Goal: Navigation & Orientation: Find specific page/section

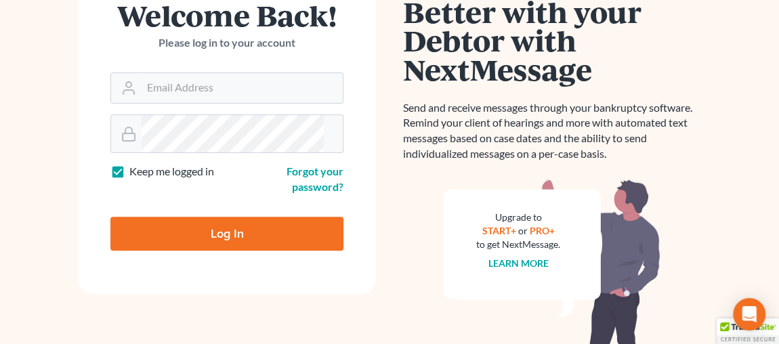
scroll to position [184, 0]
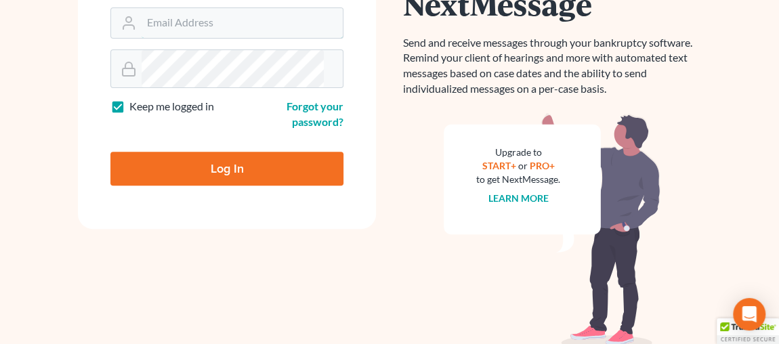
type input "Bankruptcy@Bankruptcy-Divorce.com"
click at [202, 185] on input "Log In" at bounding box center [226, 169] width 233 height 34
type input "Thinking..."
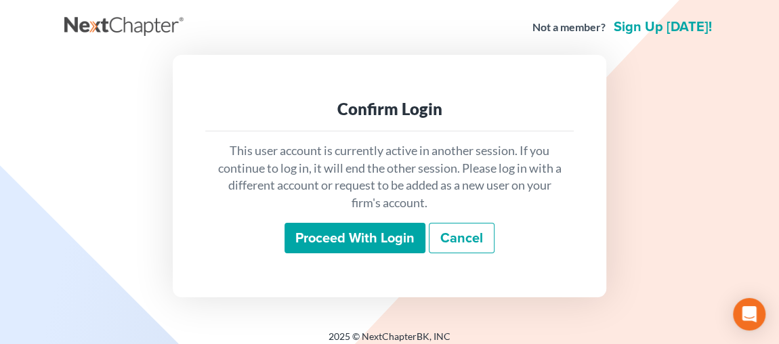
click at [326, 254] on input "Proceed with login" at bounding box center [354, 238] width 141 height 31
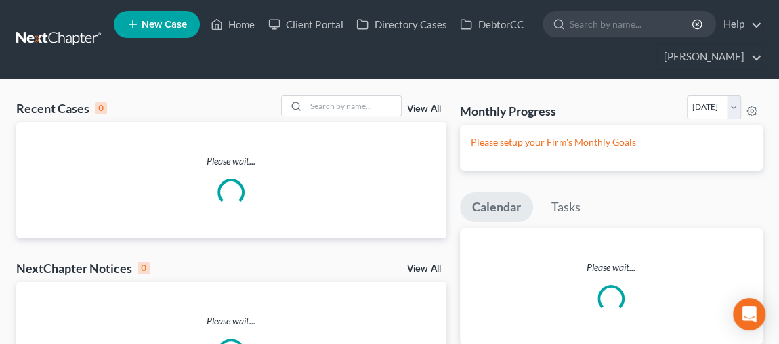
click at [282, 32] on ul "New Case Home Client Portal Directory Cases DebtorCC - No Result - See all resu…" at bounding box center [438, 39] width 649 height 65
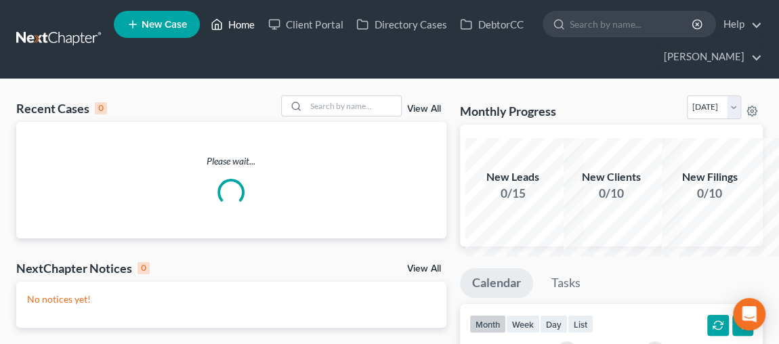
click at [261, 24] on link "Home" at bounding box center [233, 24] width 58 height 24
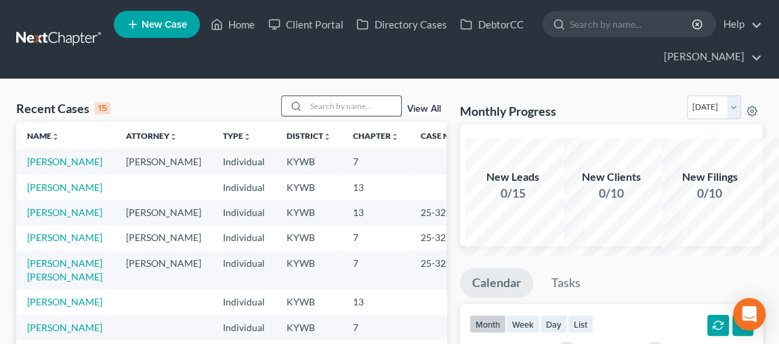
click at [345, 116] on input "search" at bounding box center [353, 106] width 95 height 20
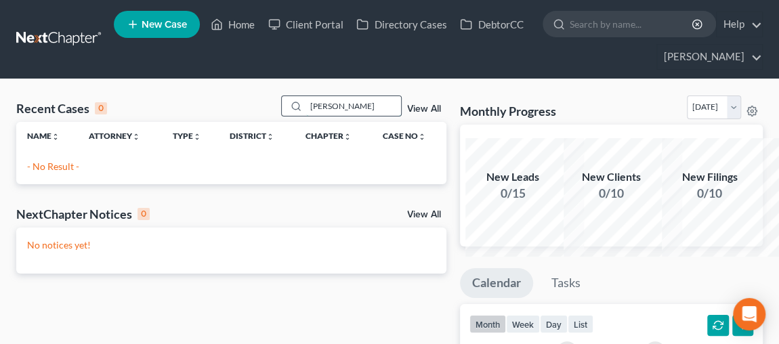
drag, startPoint x: 308, startPoint y: 126, endPoint x: 253, endPoint y: 127, distance: 55.5
click at [281, 116] on div "Payne" at bounding box center [341, 105] width 121 height 21
type input "Zohnton"
